Goal: Task Accomplishment & Management: Complete application form

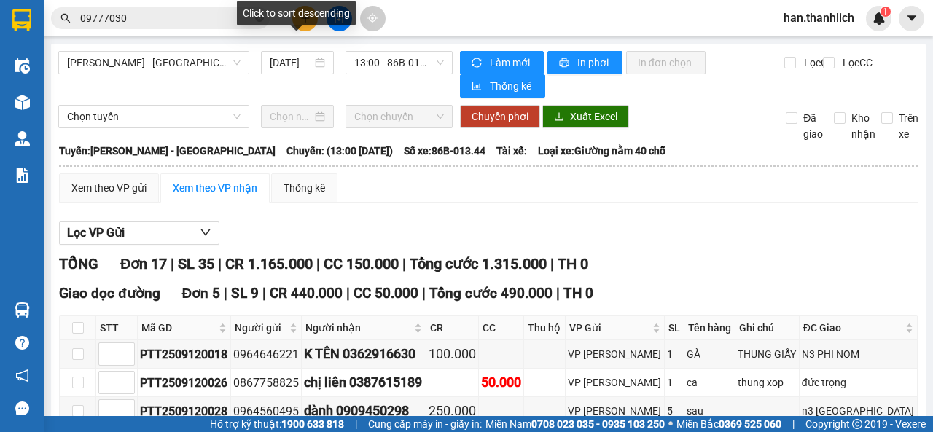
scroll to position [542, 0]
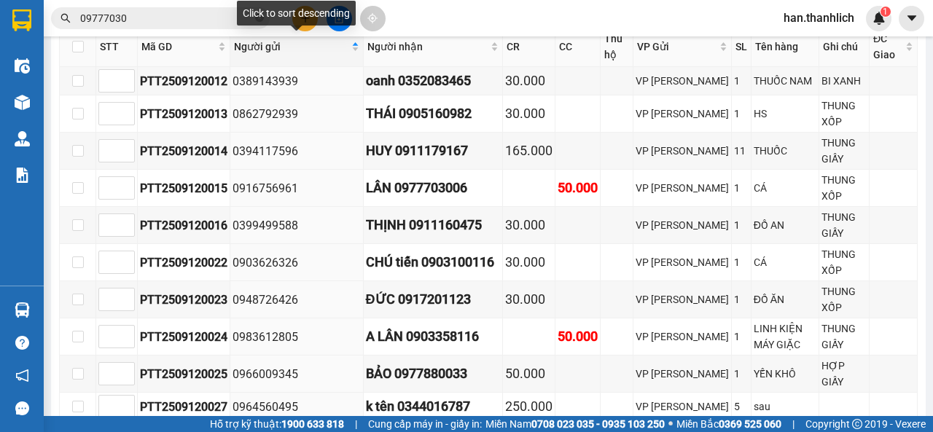
click at [306, 22] on div "Click to sort descending" at bounding box center [296, 13] width 119 height 25
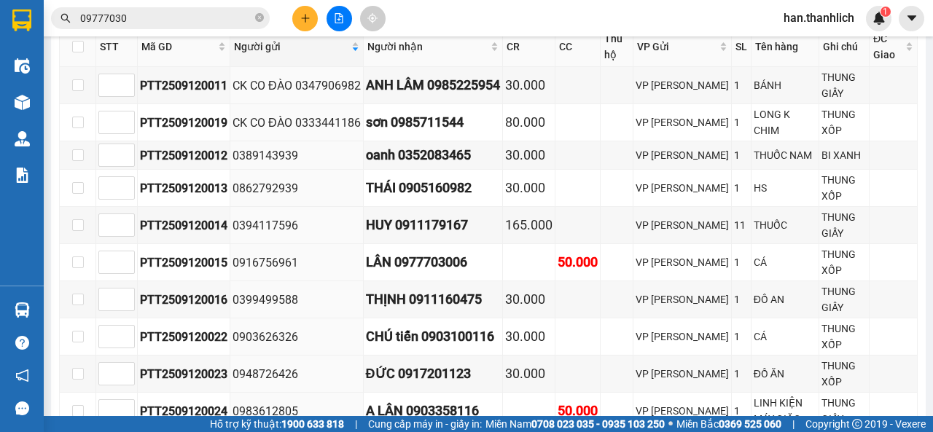
click at [474, 12] on div "Kết quả tìm kiếm ( 2 ) Bộ lọc Mã ĐH Trạng thái Món hàng Thu hộ Tổng cước Chưa c…" at bounding box center [466, 18] width 933 height 36
click at [301, 23] on button at bounding box center [305, 19] width 26 height 26
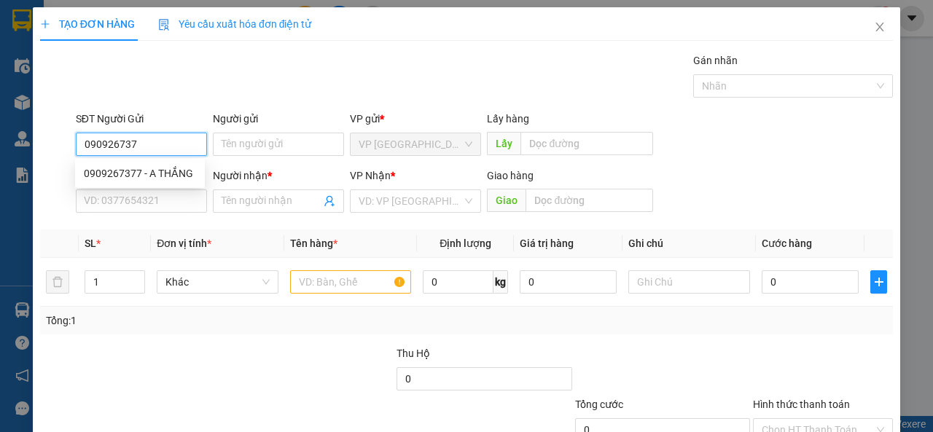
type input "0909267377"
click at [146, 176] on div "0909267377 - A THẮNG" at bounding box center [140, 173] width 112 height 16
type input "A THẮNG"
type input "0981794346"
type input "Thủy"
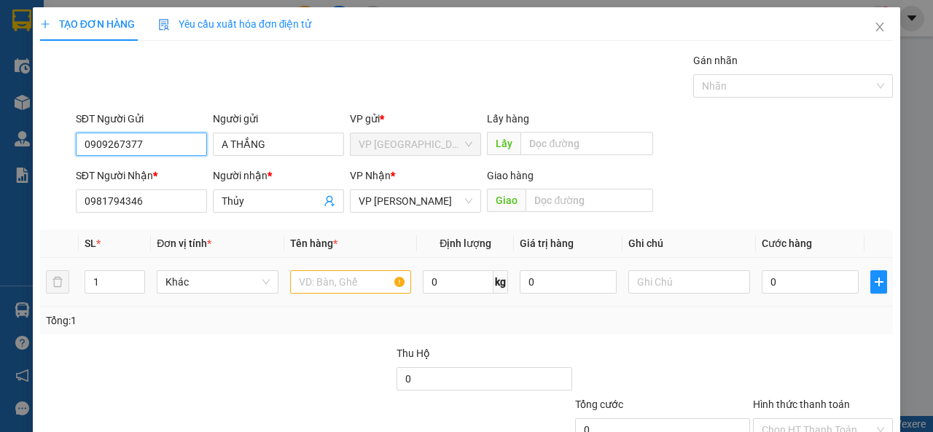
type input "0909267377"
click at [315, 281] on input "text" at bounding box center [351, 281] width 122 height 23
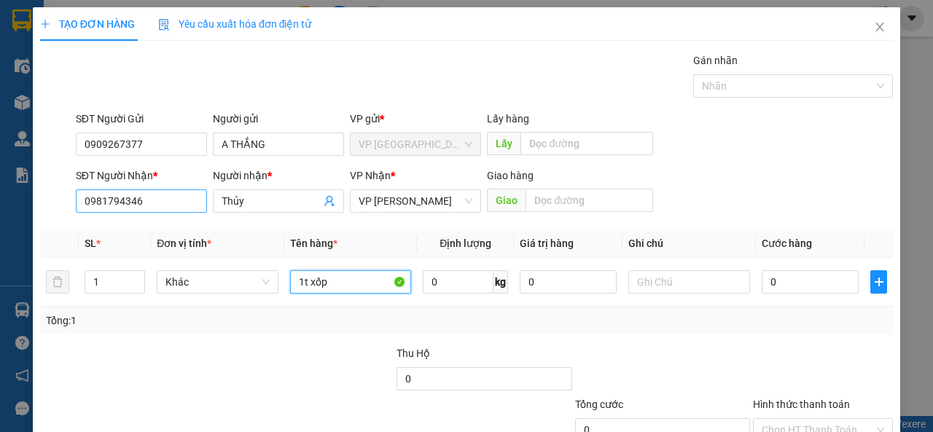
type input "1t xốp"
drag, startPoint x: 154, startPoint y: 198, endPoint x: 9, endPoint y: 192, distance: 145.2
click at [60, 207] on div "SĐT Người Nhận * 0981794346 0981794346 Người nhận * Thủy VP Nhận * VP [PERSON_N…" at bounding box center [467, 193] width 856 height 51
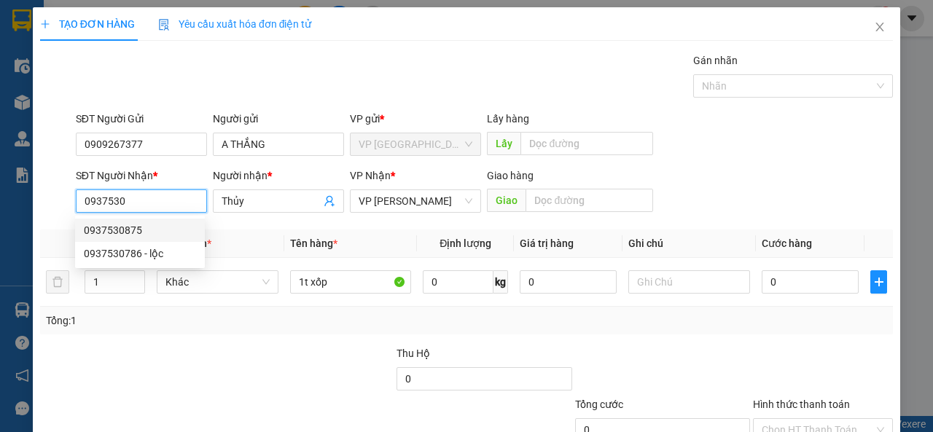
click at [107, 222] on div "0937530875" at bounding box center [140, 230] width 130 height 23
type input "0937530875"
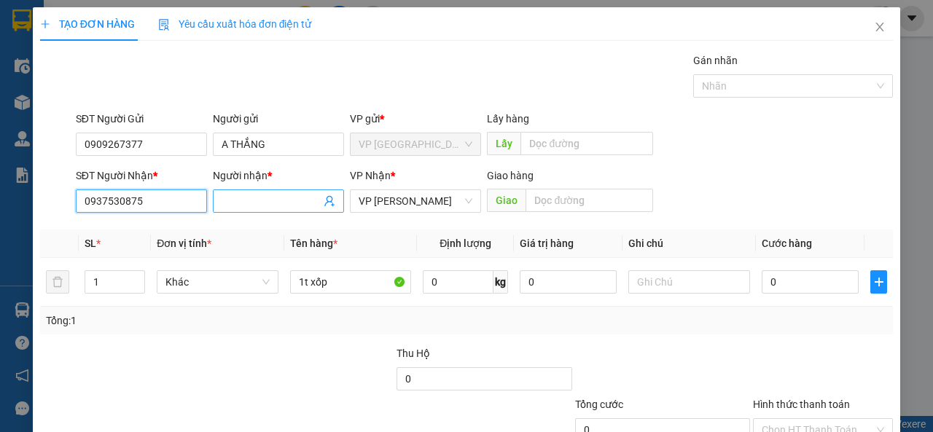
type input "0937530875"
click at [268, 198] on input "Người nhận *" at bounding box center [271, 201] width 99 height 16
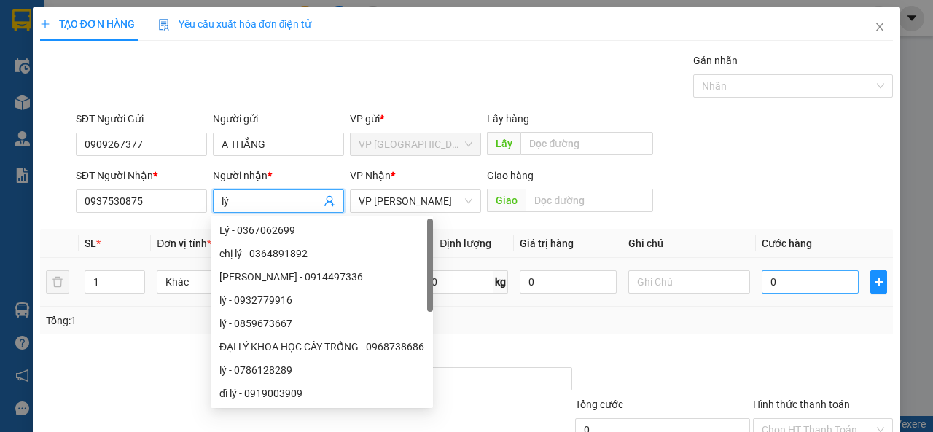
type input "lý"
click at [820, 273] on input "0" at bounding box center [810, 281] width 97 height 23
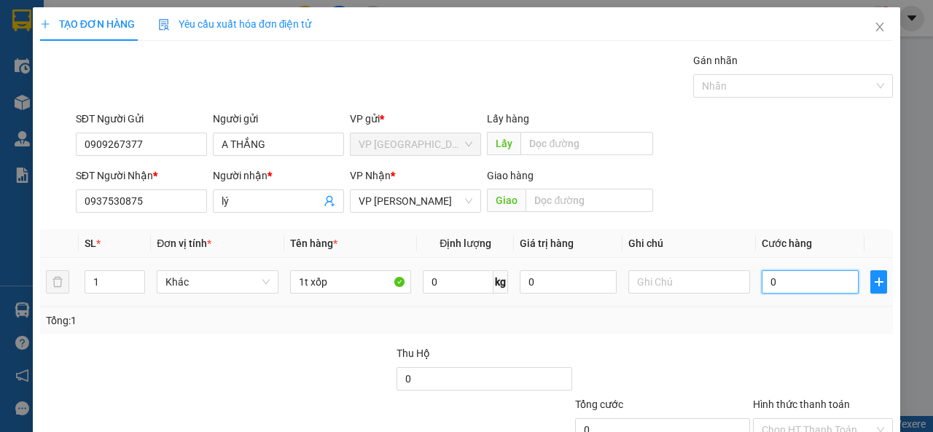
type input "3"
type input "30"
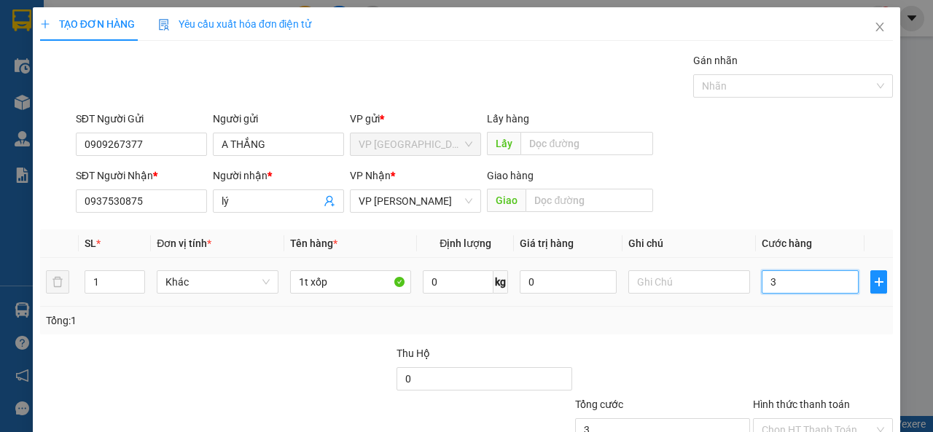
type input "30"
type input "300"
type input "3.000"
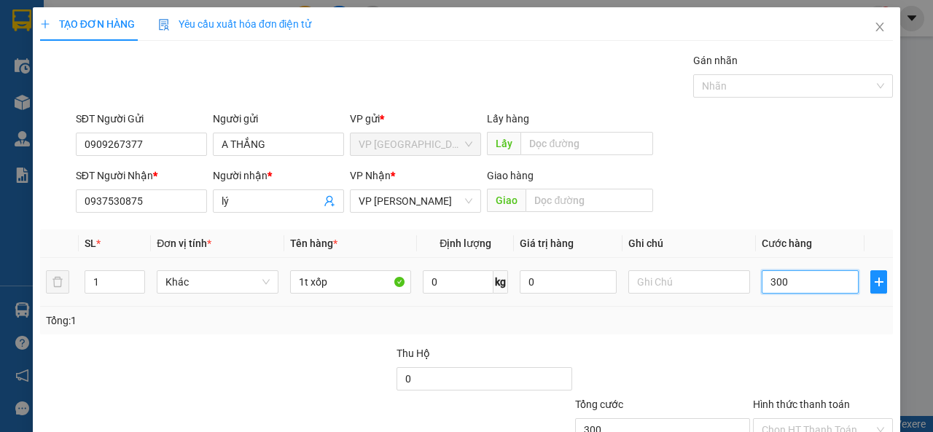
type input "3.000"
type input "30.000"
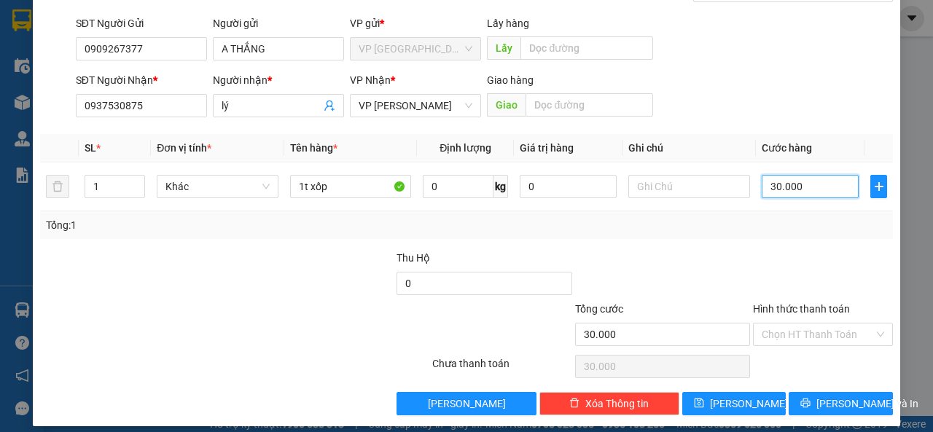
scroll to position [107, 0]
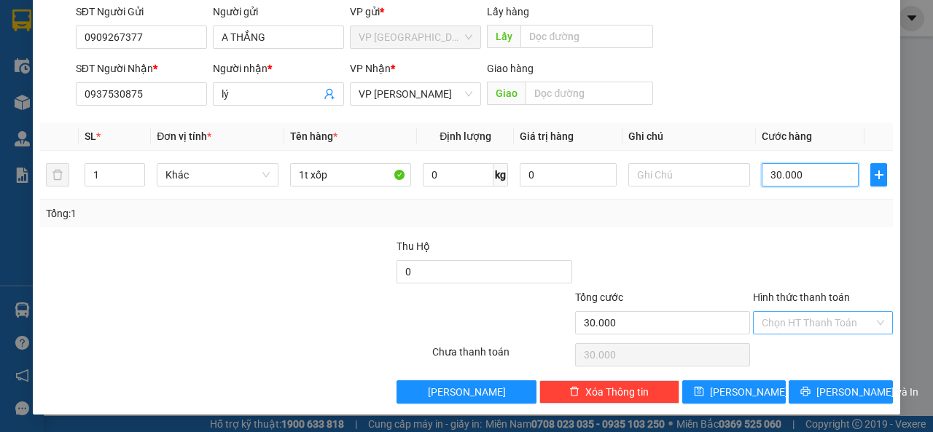
type input "30.000"
click at [808, 321] on input "Hình thức thanh toán" at bounding box center [818, 323] width 112 height 22
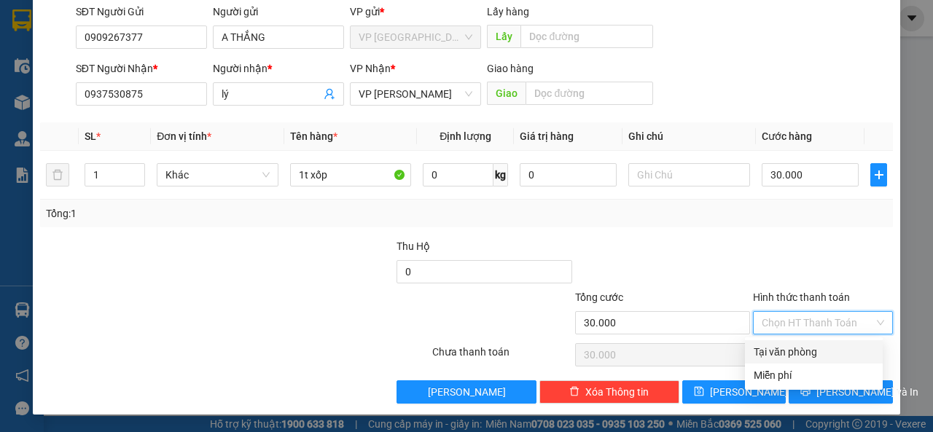
click at [805, 350] on div "Tại văn phòng" at bounding box center [814, 352] width 120 height 16
type input "0"
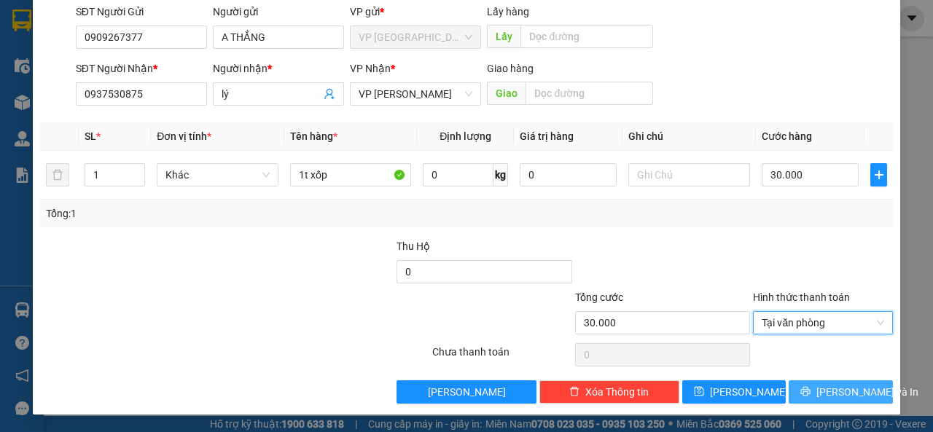
click at [816, 395] on button "[PERSON_NAME] và In" at bounding box center [841, 391] width 104 height 23
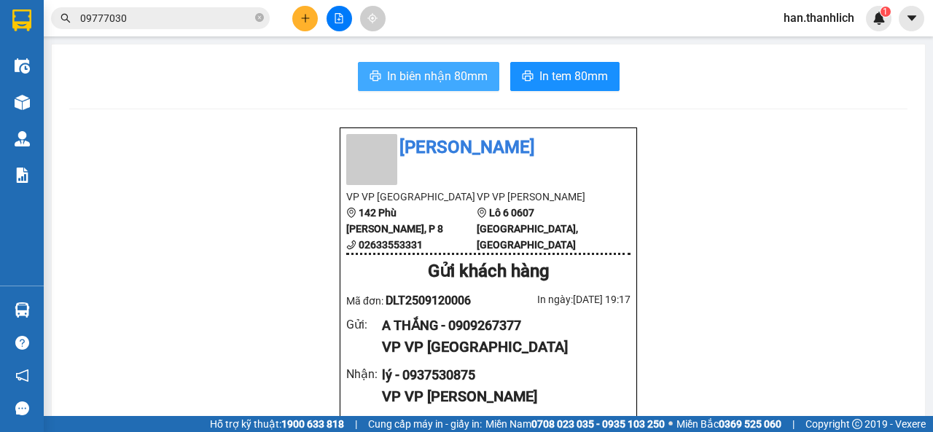
click at [445, 66] on button "In biên nhận 80mm" at bounding box center [428, 76] width 141 height 29
click at [464, 67] on span "In biên nhận 80mm" at bounding box center [437, 76] width 101 height 18
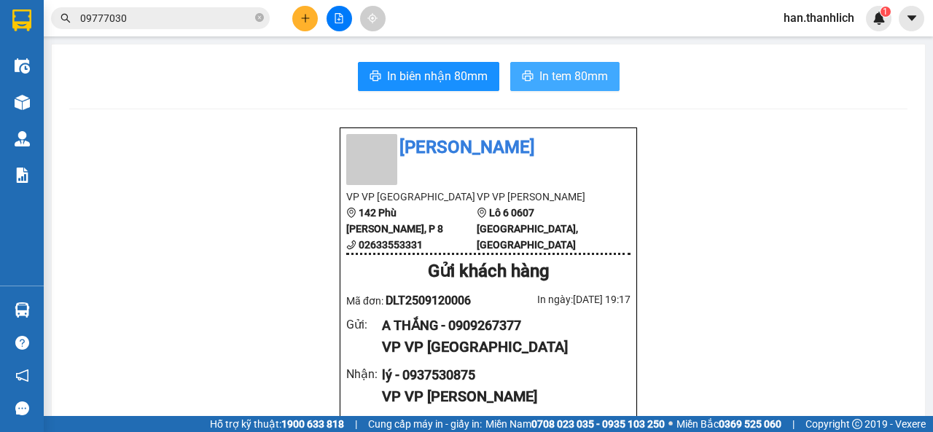
click at [582, 66] on button "In tem 80mm" at bounding box center [564, 76] width 109 height 29
click at [579, 70] on span "In tem 80mm" at bounding box center [573, 76] width 69 height 18
